Goal: Information Seeking & Learning: Learn about a topic

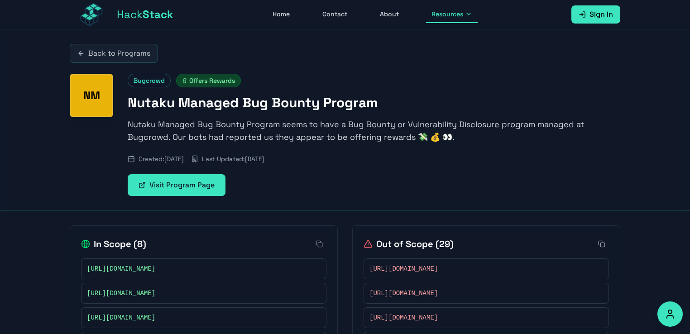
scroll to position [45, 0]
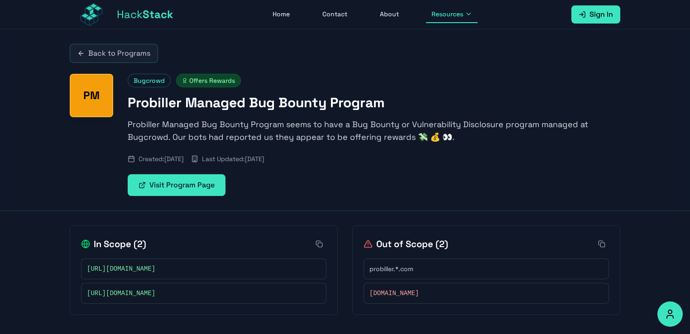
scroll to position [29, 0]
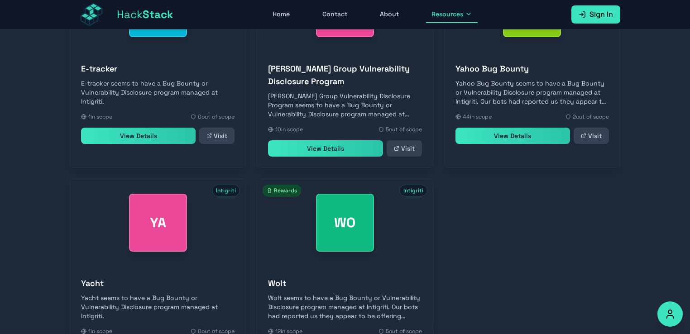
scroll to position [1476, 0]
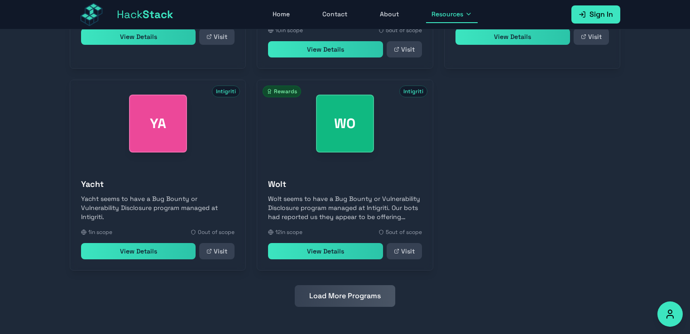
click at [333, 293] on button "Load More Programs" at bounding box center [345, 296] width 100 height 22
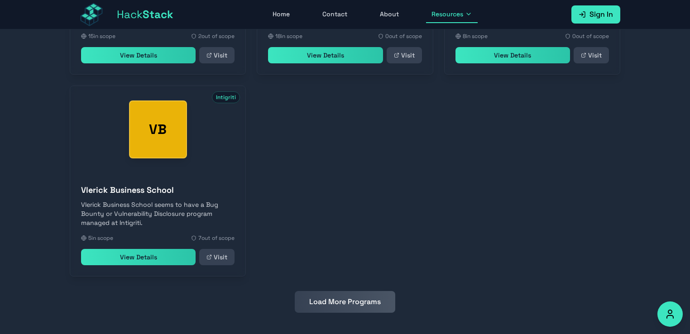
scroll to position [1879, 0]
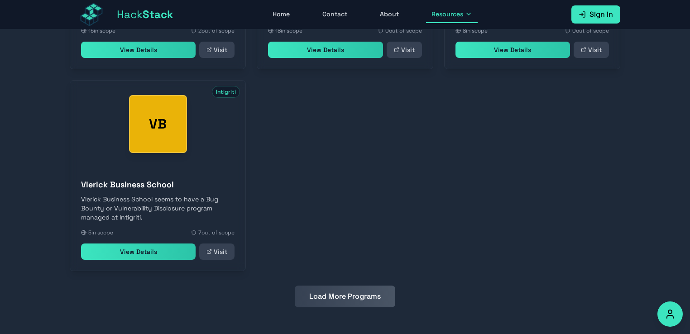
click at [332, 300] on button "Load More Programs" at bounding box center [345, 297] width 100 height 22
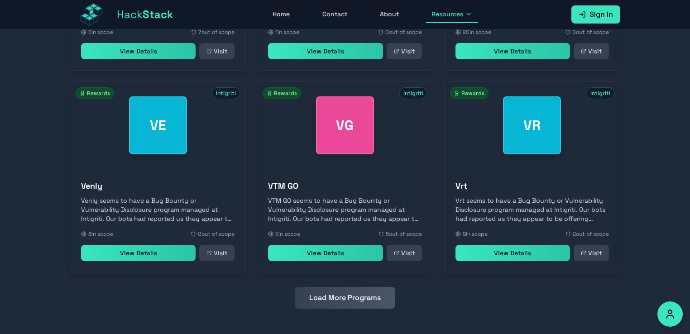
scroll to position [2081, 0]
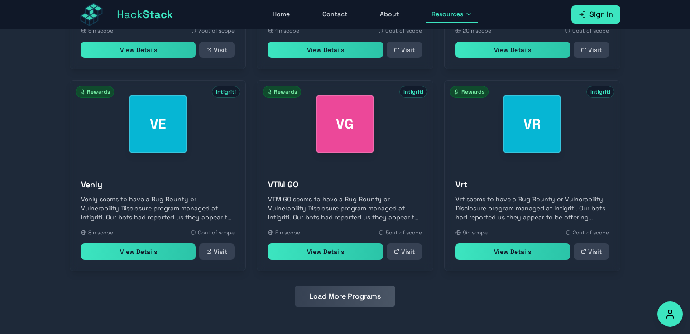
click at [376, 290] on button "Load More Programs" at bounding box center [345, 297] width 100 height 22
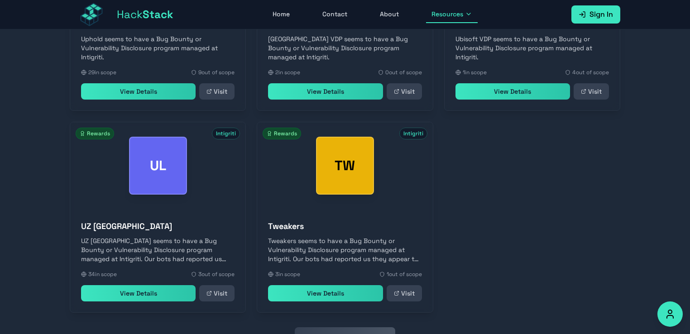
scroll to position [2484, 0]
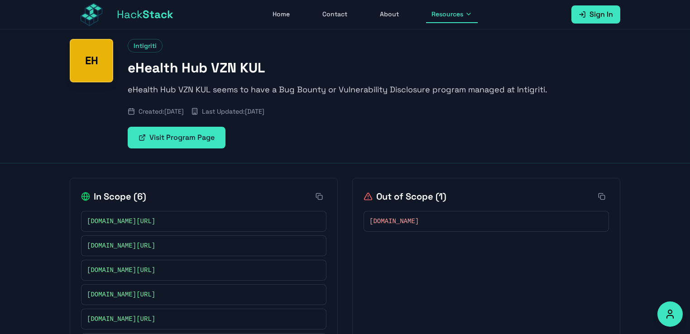
scroll to position [45, 0]
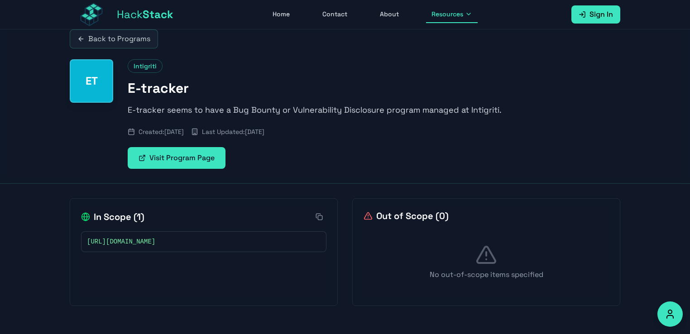
scroll to position [29, 0]
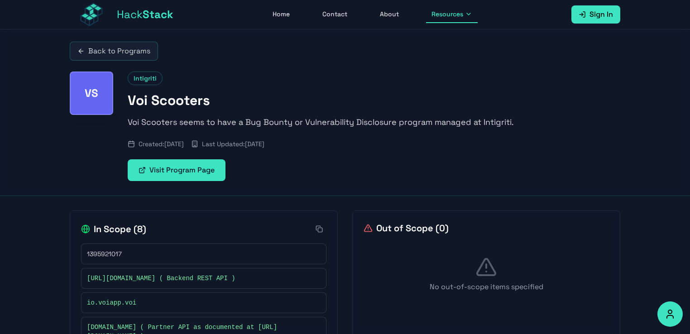
scroll to position [0, 0]
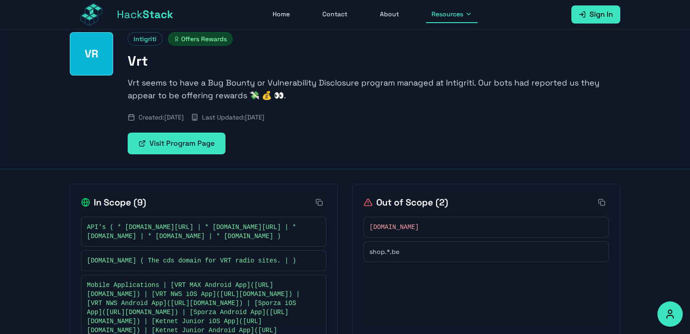
scroll to position [90, 0]
